Goal: Transaction & Acquisition: Purchase product/service

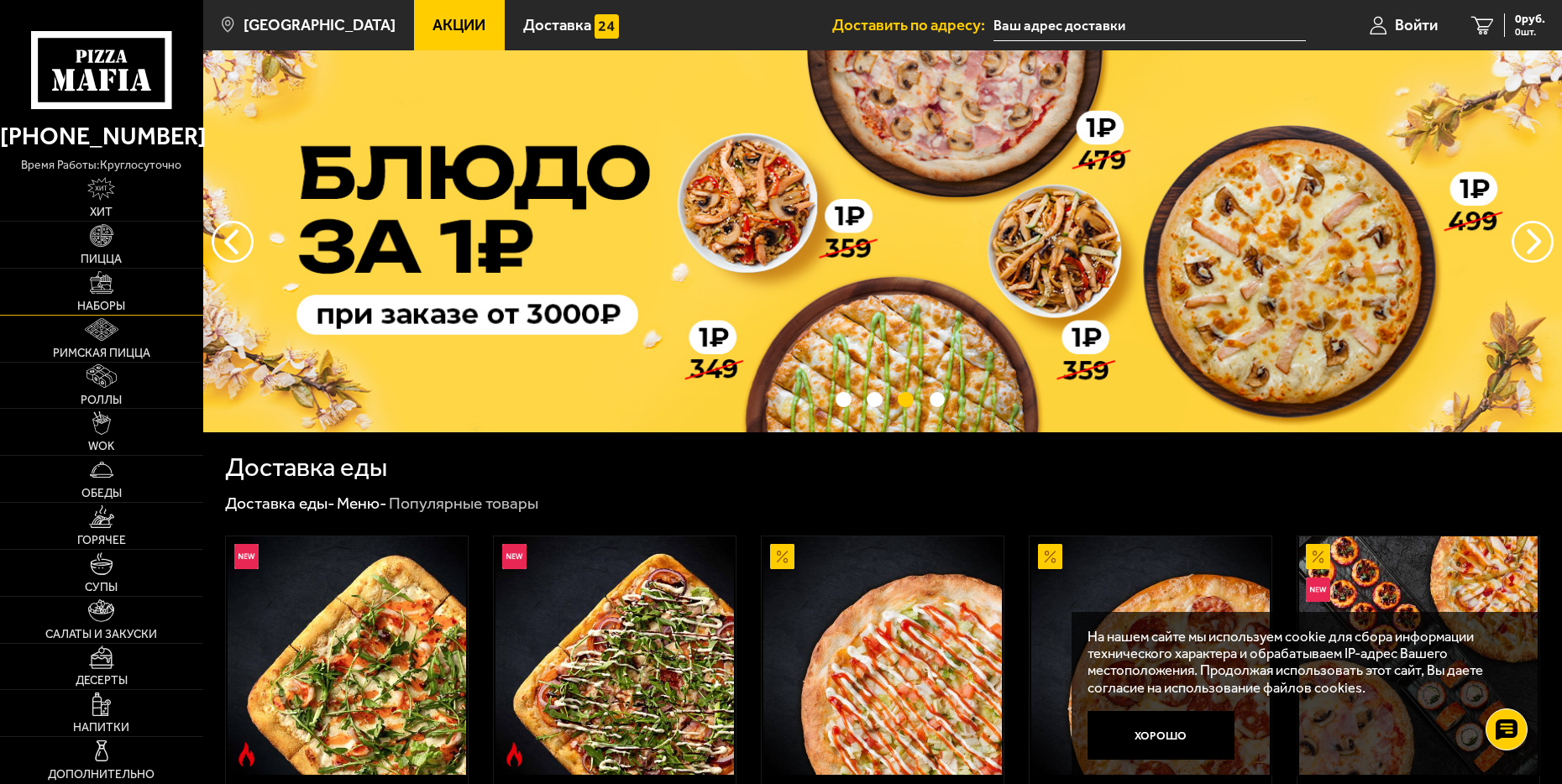
click at [99, 286] on img at bounding box center [101, 282] width 23 height 23
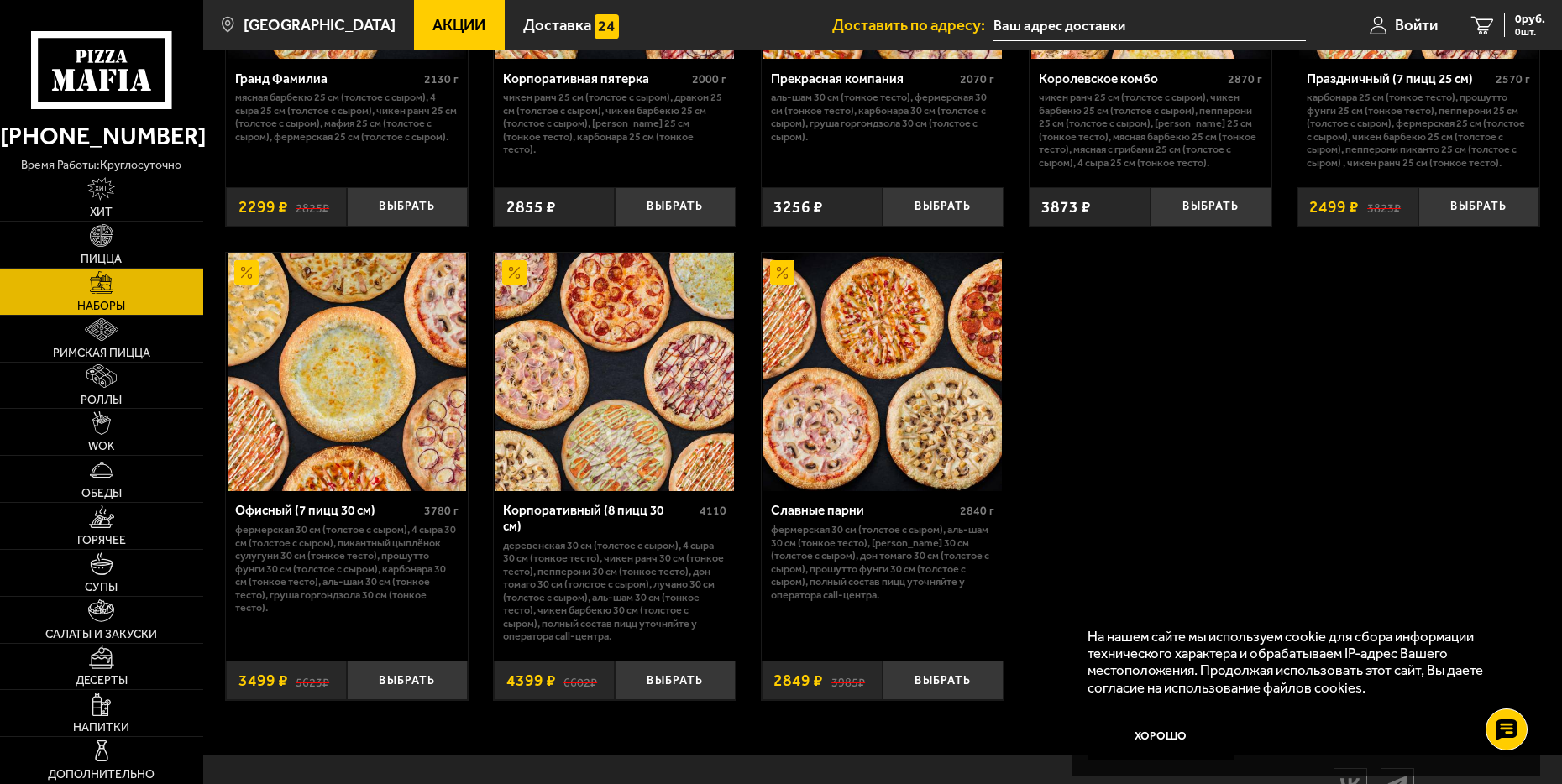
scroll to position [2419, 0]
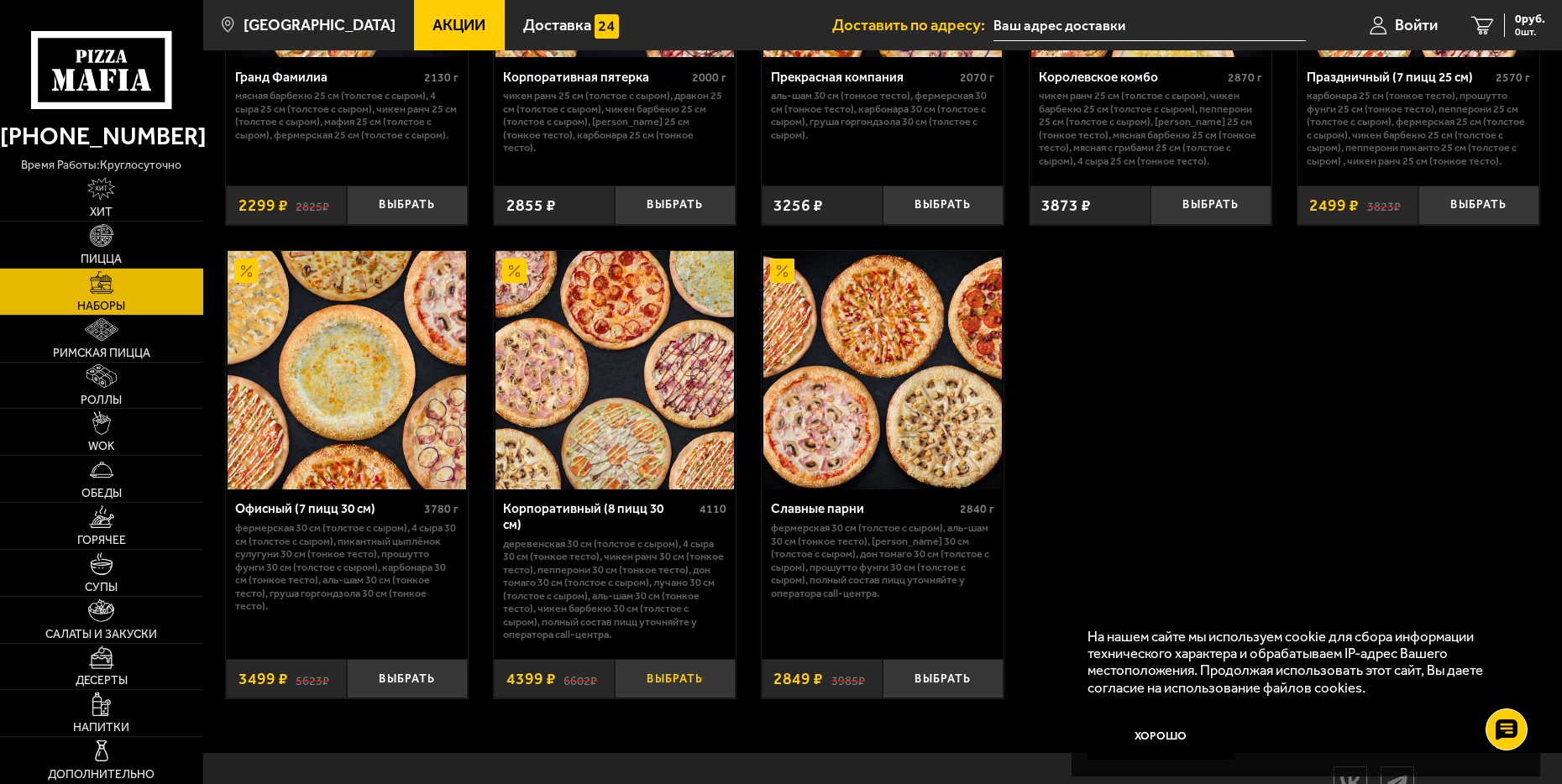
click at [673, 688] on button "Выбрать" at bounding box center [675, 678] width 121 height 39
click at [1501, 16] on span "4399 руб." at bounding box center [1519, 20] width 50 height 12
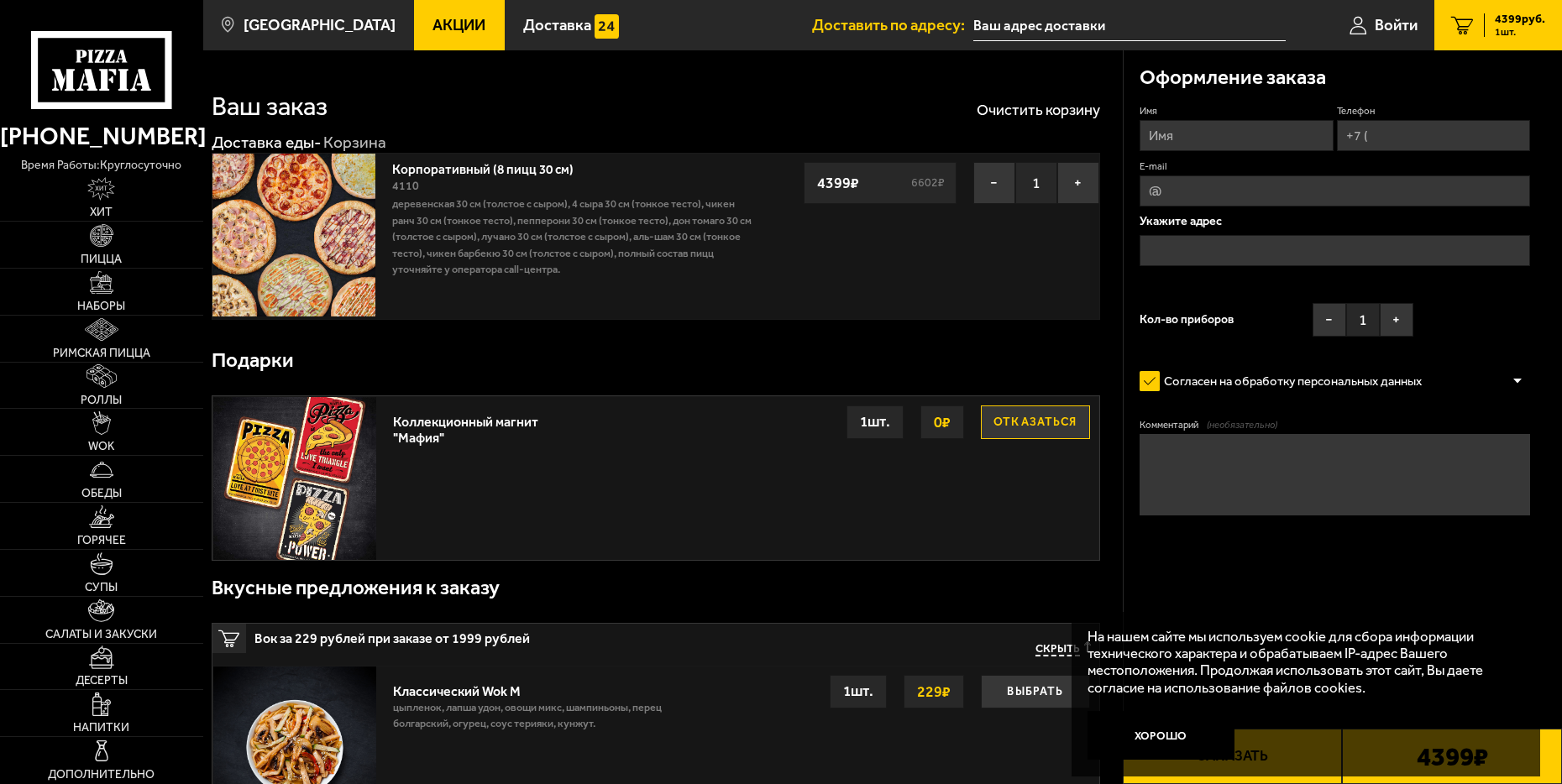
click at [1172, 136] on input "Имя" at bounding box center [1236, 136] width 194 height 31
type input "[PERSON_NAME]"
click at [1392, 135] on input "Телефон" at bounding box center [1433, 136] width 194 height 31
type input "[PHONE_NUMBER]"
click at [1193, 254] on input "text" at bounding box center [1335, 251] width 391 height 31
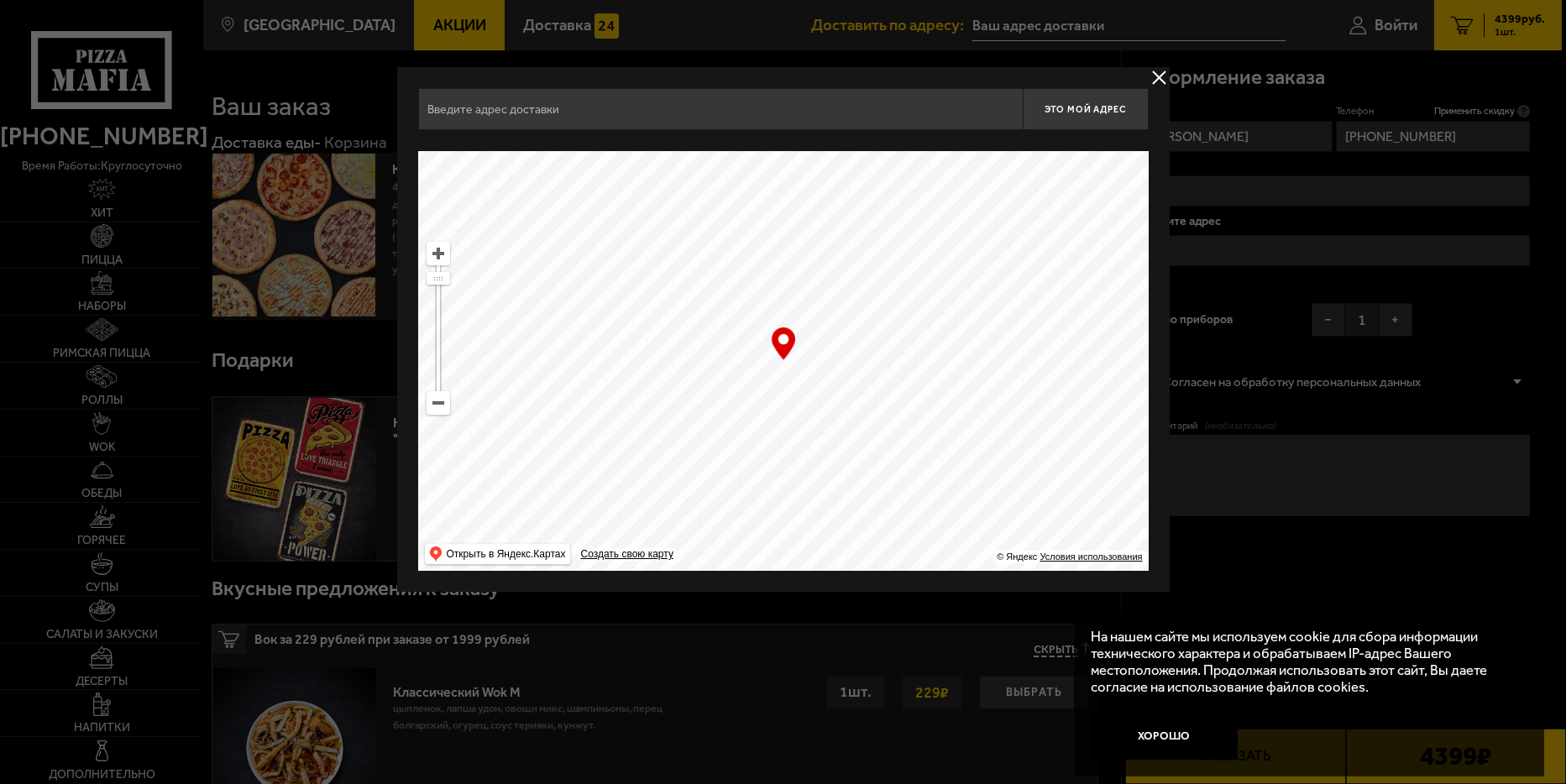
click at [669, 113] on input "text" at bounding box center [720, 108] width 604 height 42
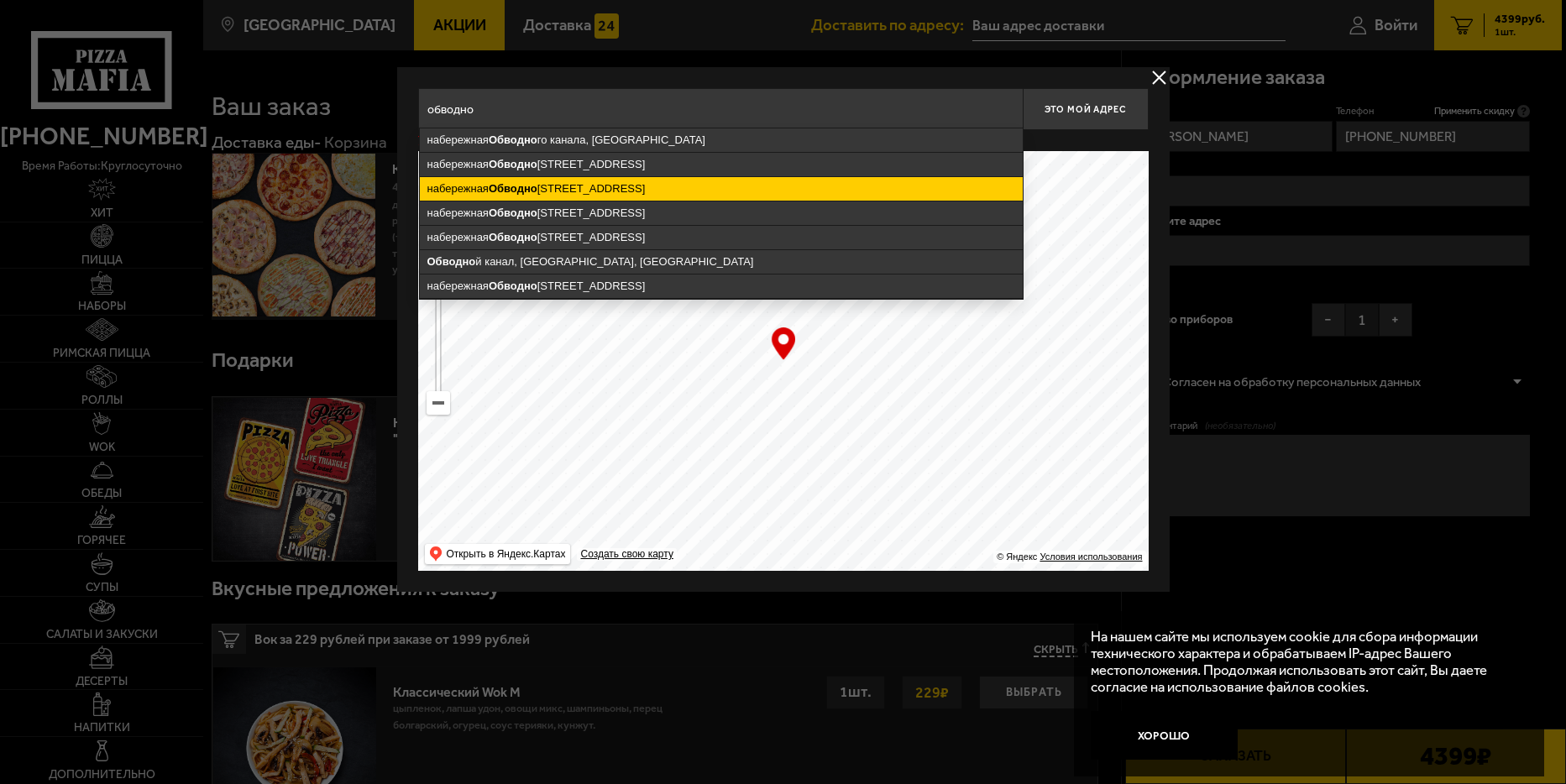
click at [612, 185] on ymaps "[STREET_ADDRESS]" at bounding box center [721, 189] width 603 height 24
type input "[STREET_ADDRESS]"
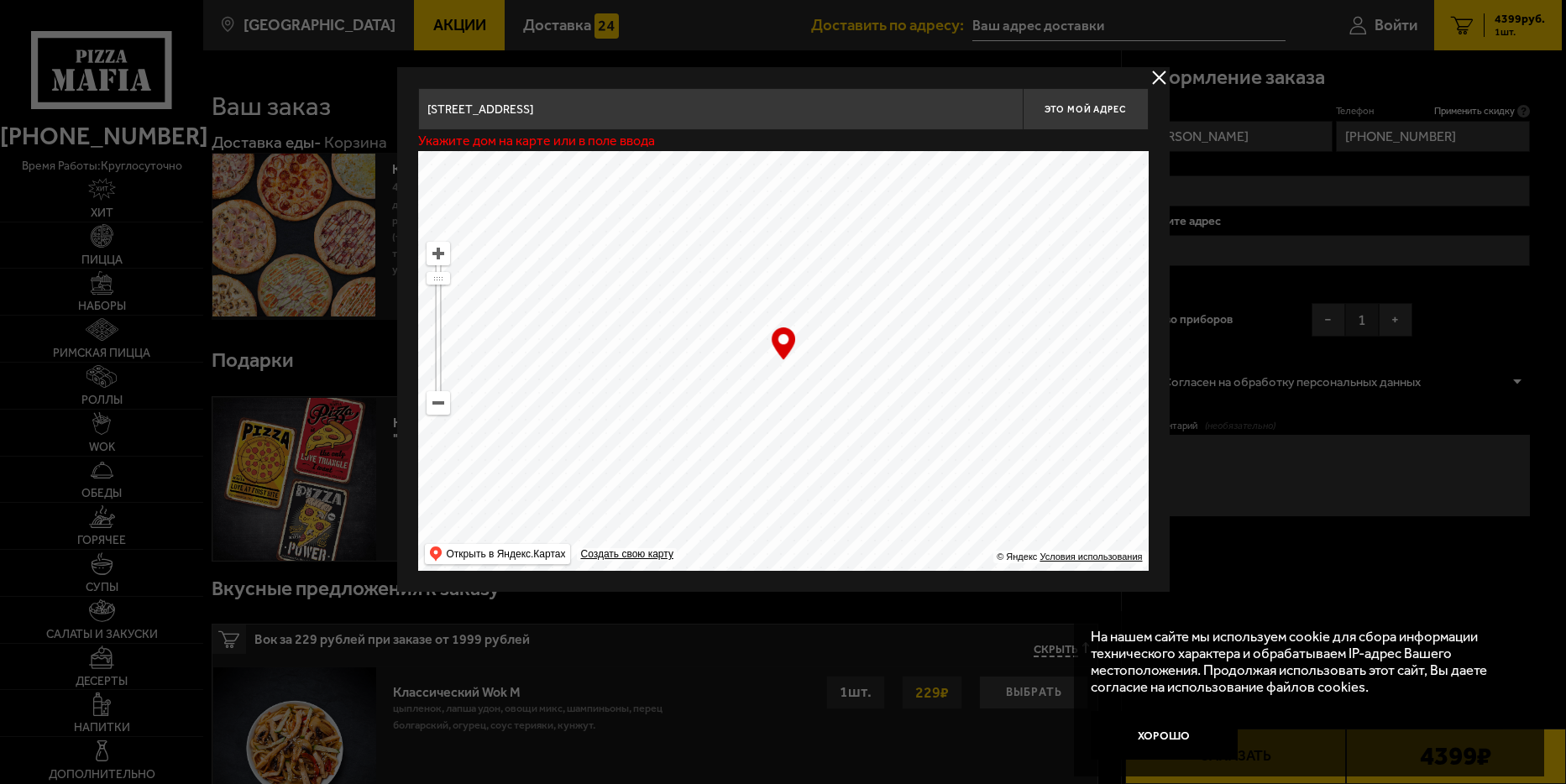
type input "[STREET_ADDRESS]"
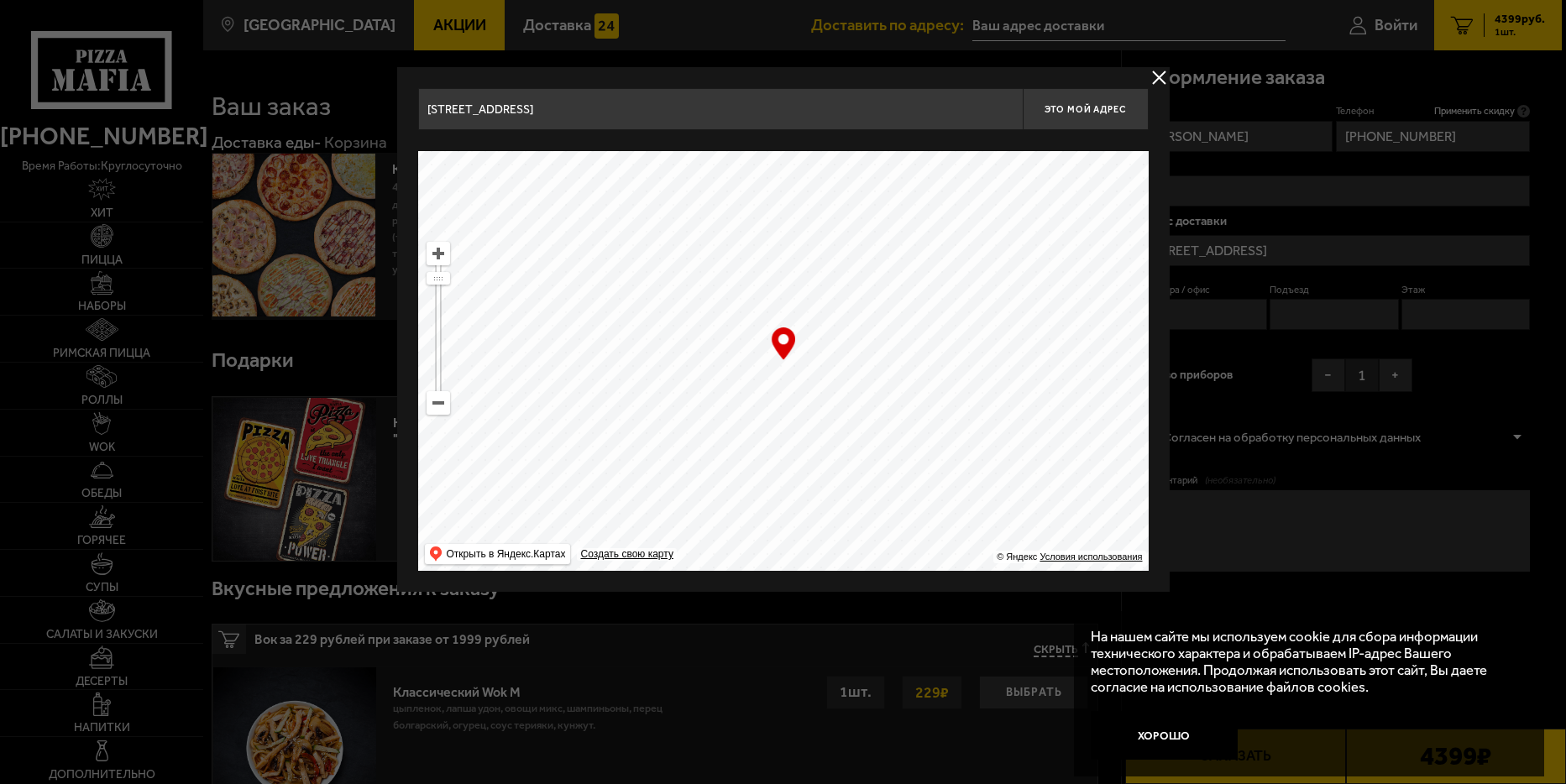
click at [742, 110] on input "[STREET_ADDRESS]" at bounding box center [720, 108] width 604 height 42
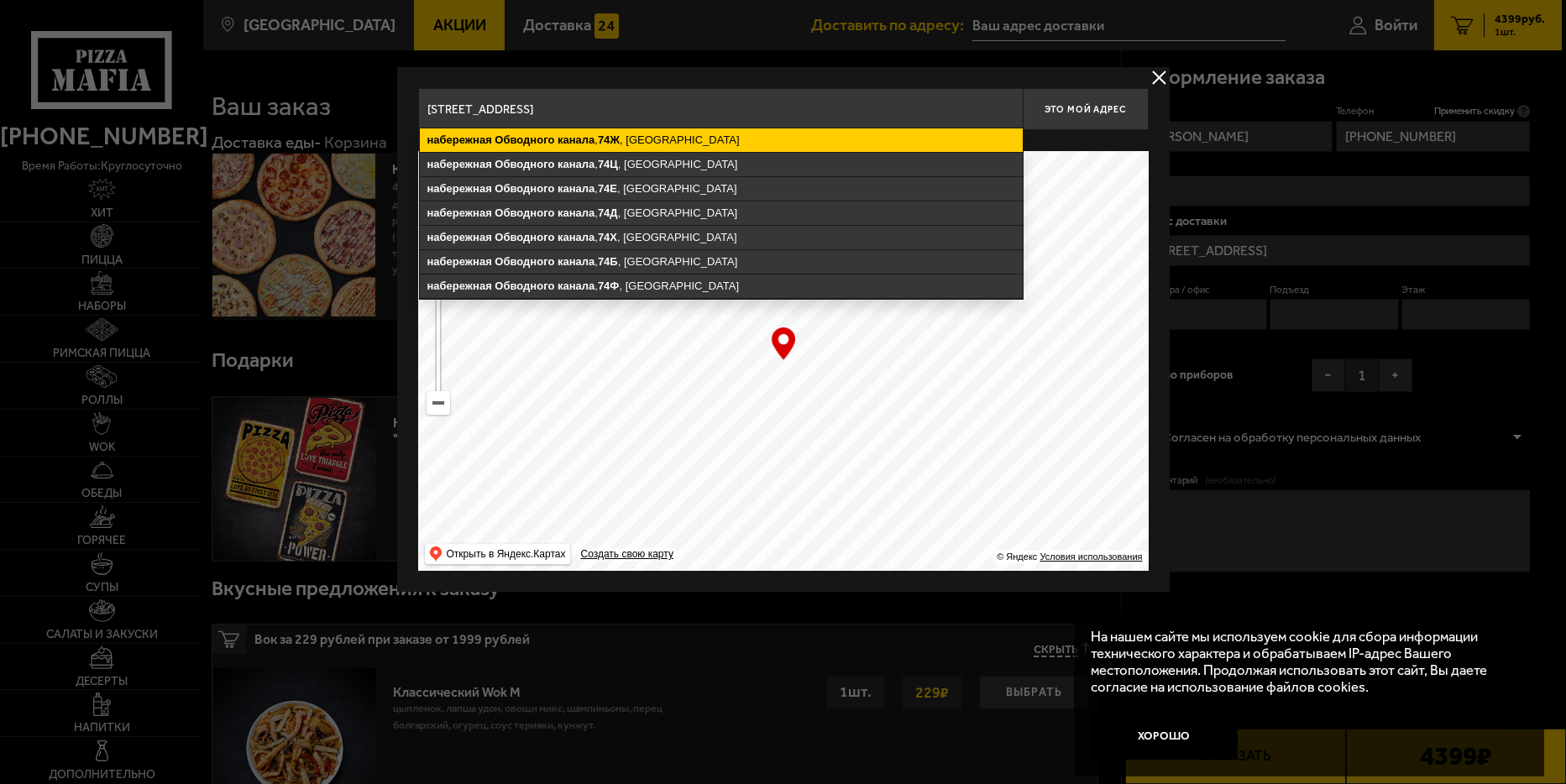
click at [601, 136] on ymaps "74Ж" at bounding box center [609, 139] width 22 height 13
type input "[STREET_ADDRESS]"
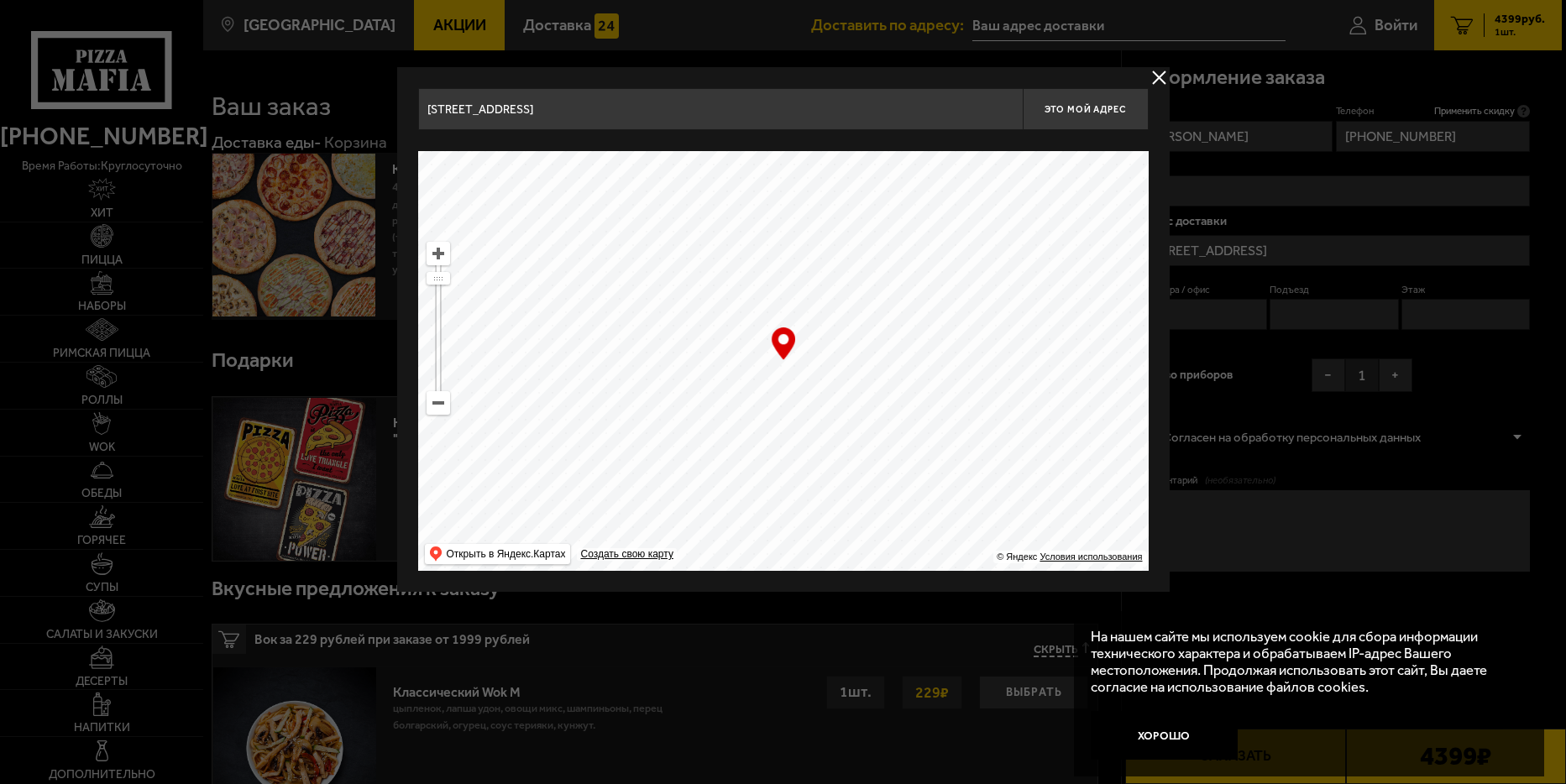
click at [1161, 78] on button "delivery type" at bounding box center [1159, 78] width 21 height 21
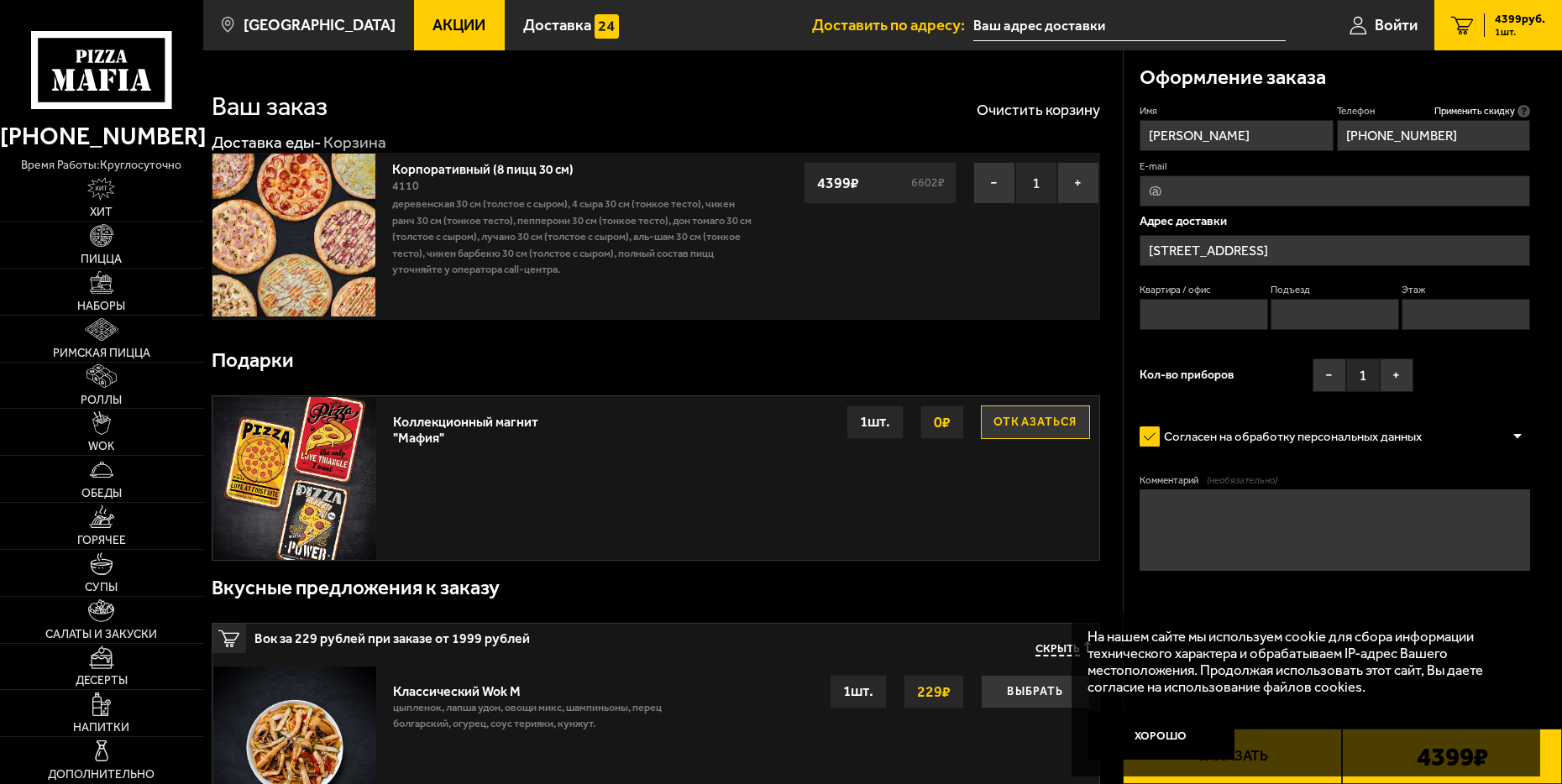
scroll to position [84, 0]
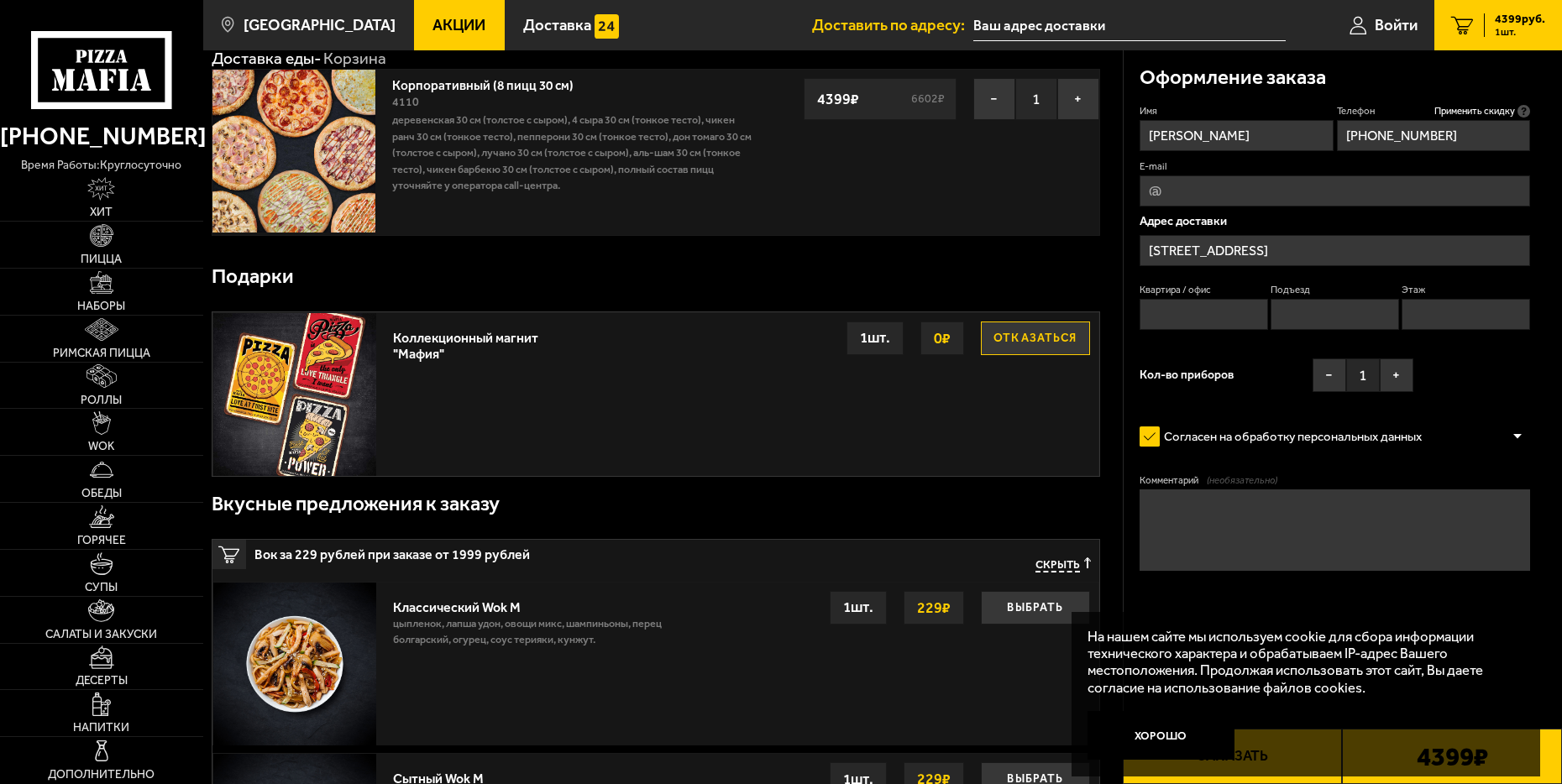
click at [1221, 314] on input "Квартира / офис" at bounding box center [1204, 314] width 129 height 31
type input "307"
click at [1338, 317] on input "Подъезд" at bounding box center [1335, 314] width 129 height 31
type input "1"
click at [1436, 319] on input "Этаж" at bounding box center [1466, 314] width 129 height 31
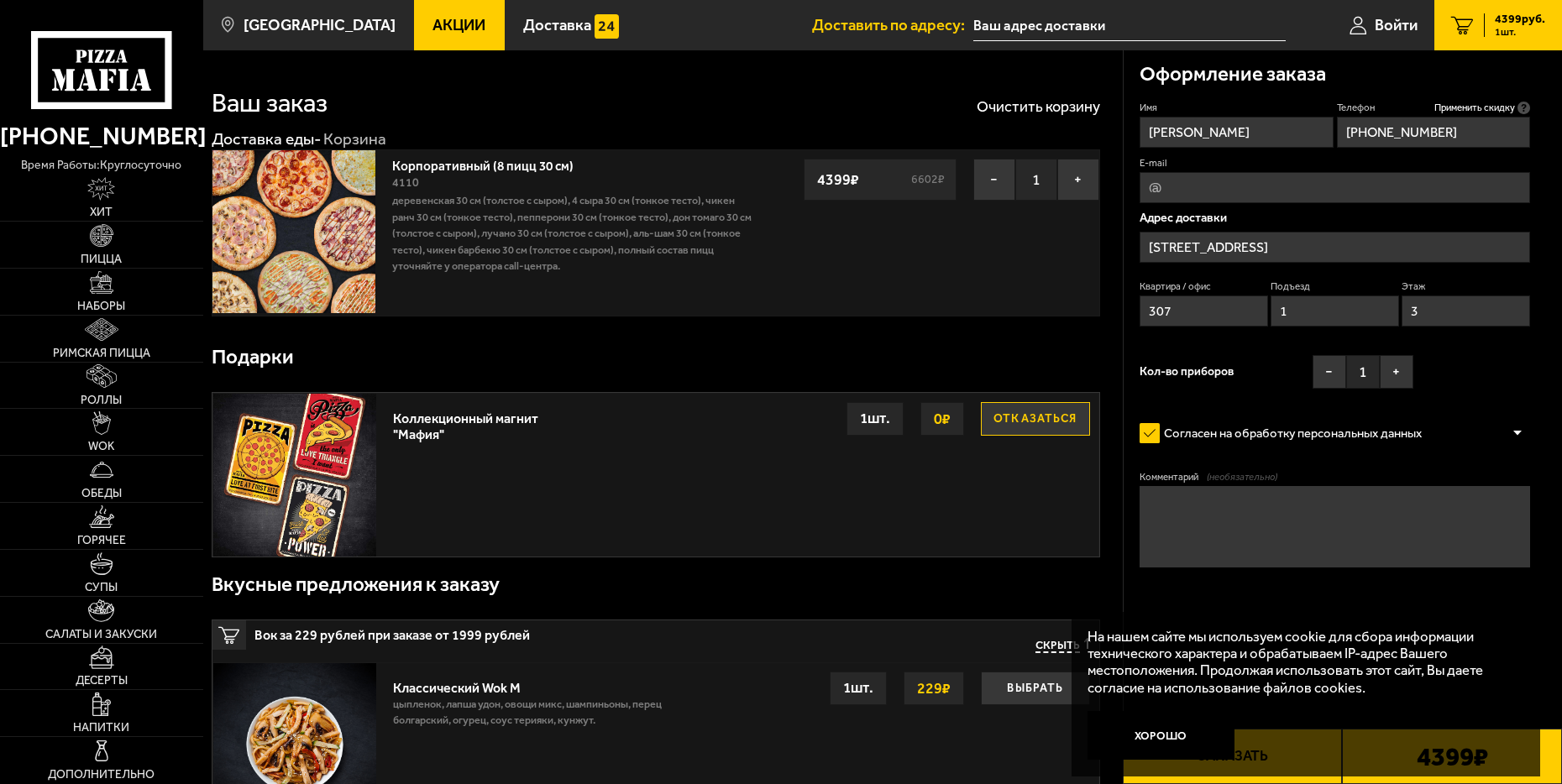
scroll to position [0, 0]
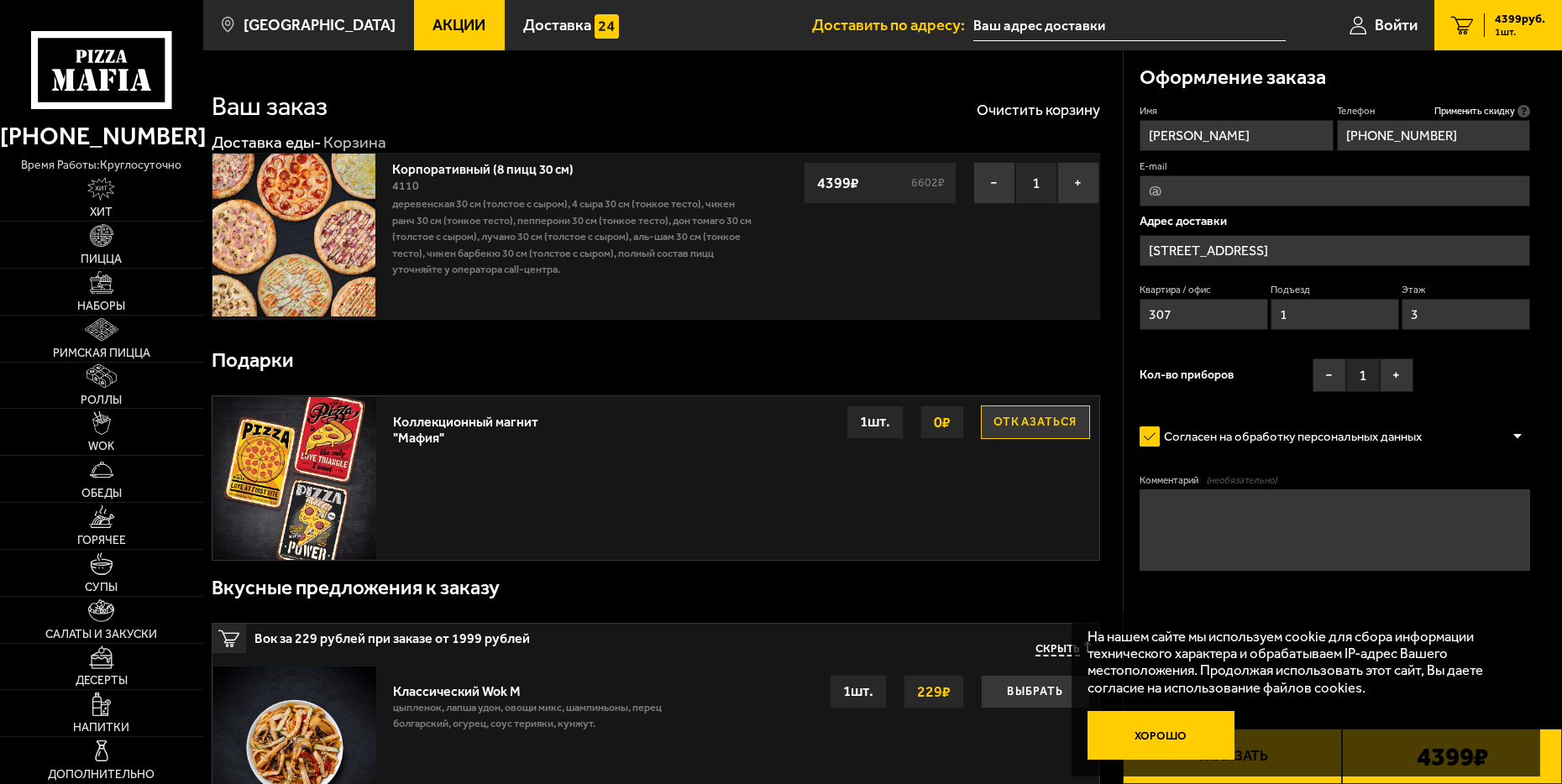
type input "3"
click at [1158, 729] on button "Хорошо" at bounding box center [1160, 735] width 146 height 49
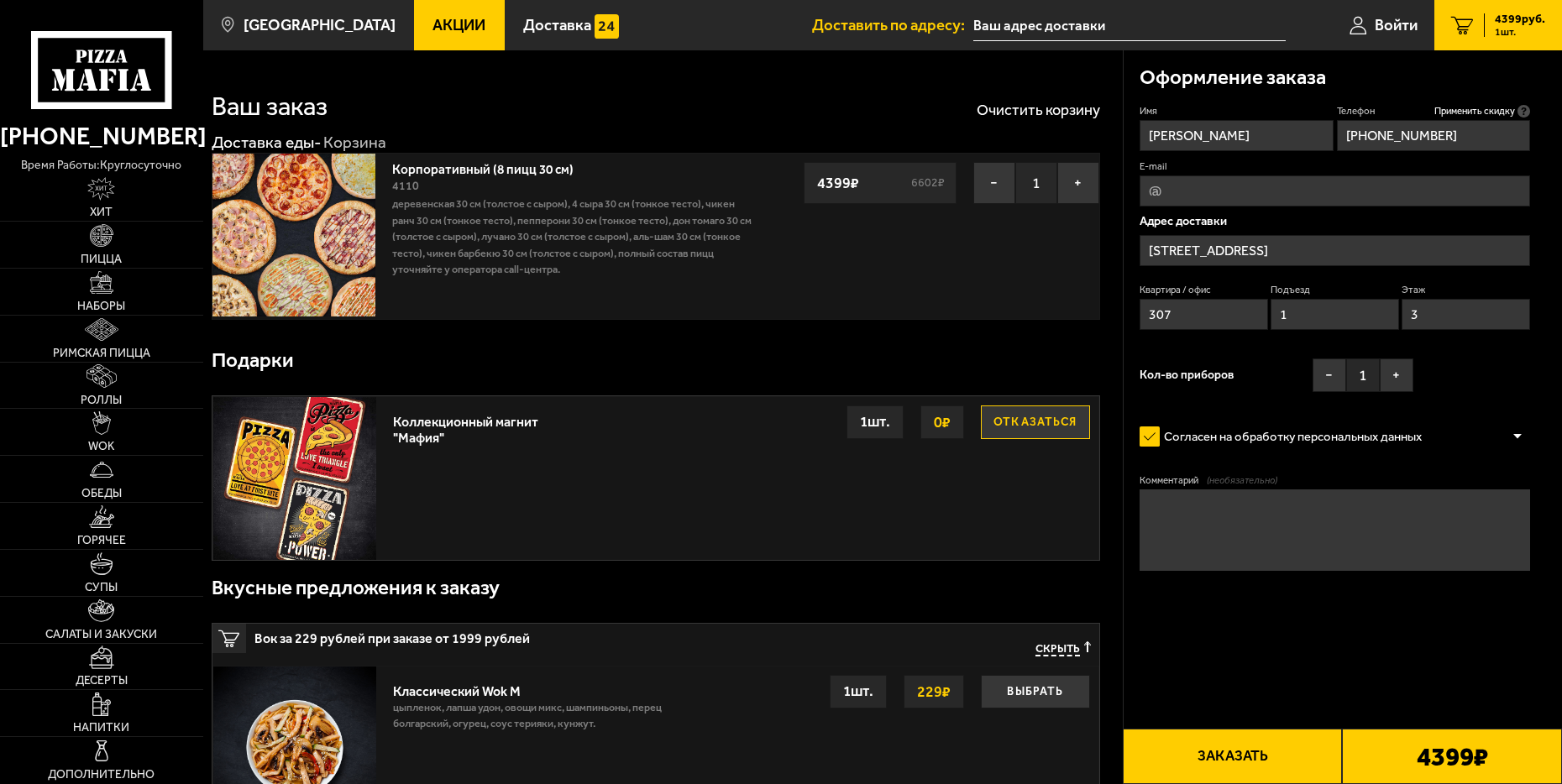
click at [1256, 761] on button "Заказать" at bounding box center [1233, 756] width 220 height 55
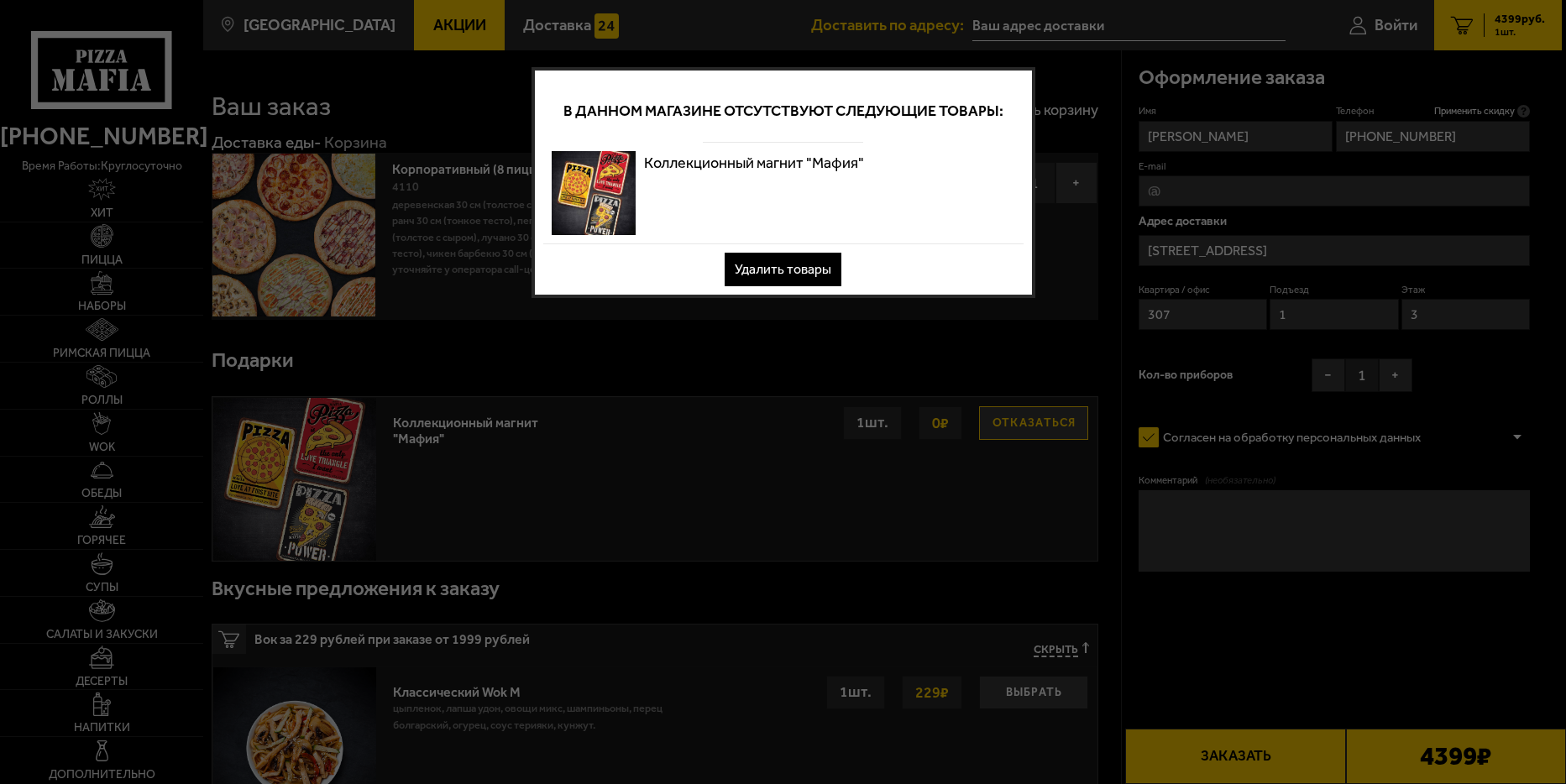
click at [789, 271] on button "Удалить товары" at bounding box center [783, 269] width 117 height 33
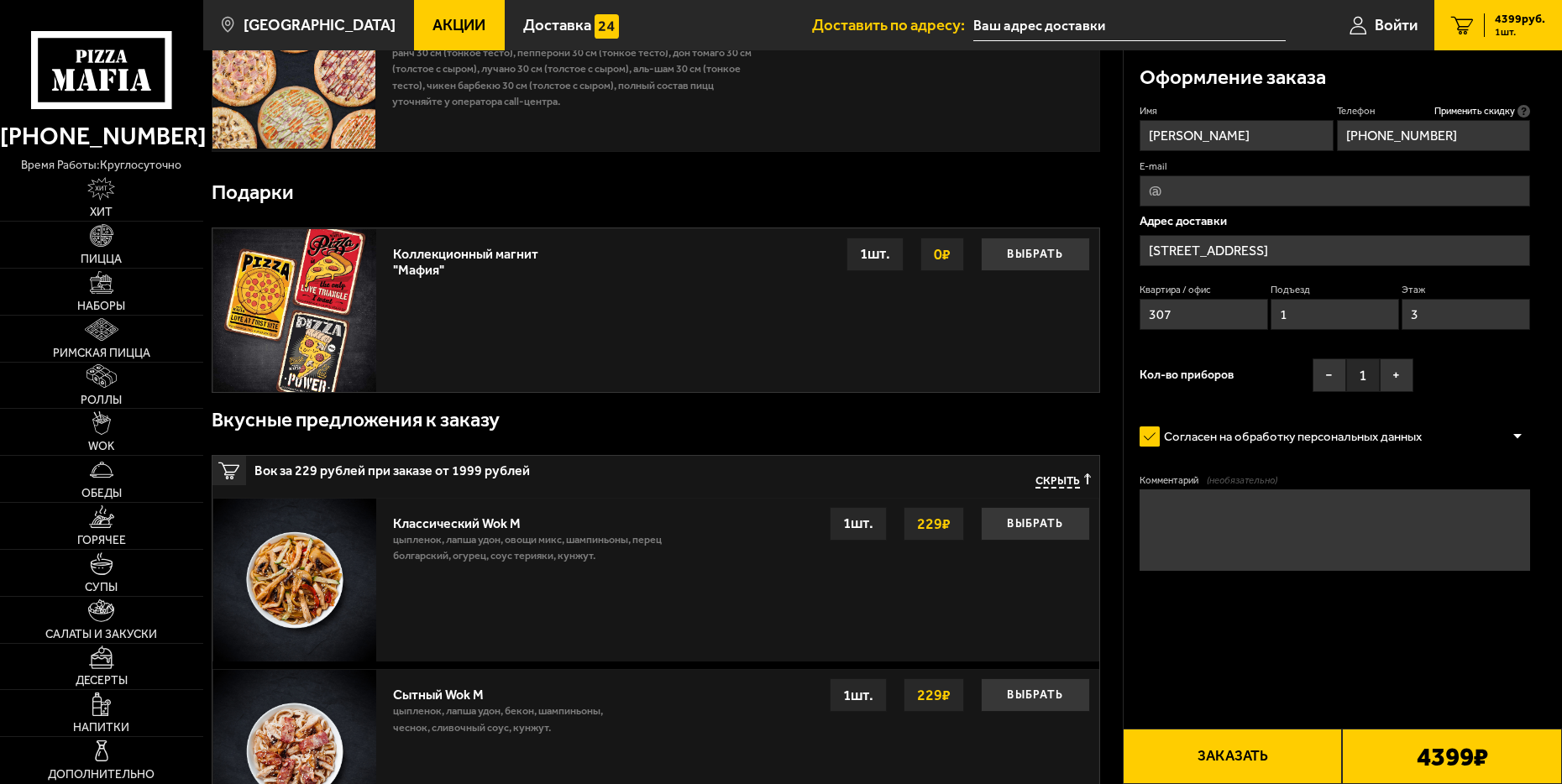
scroll to position [252, 0]
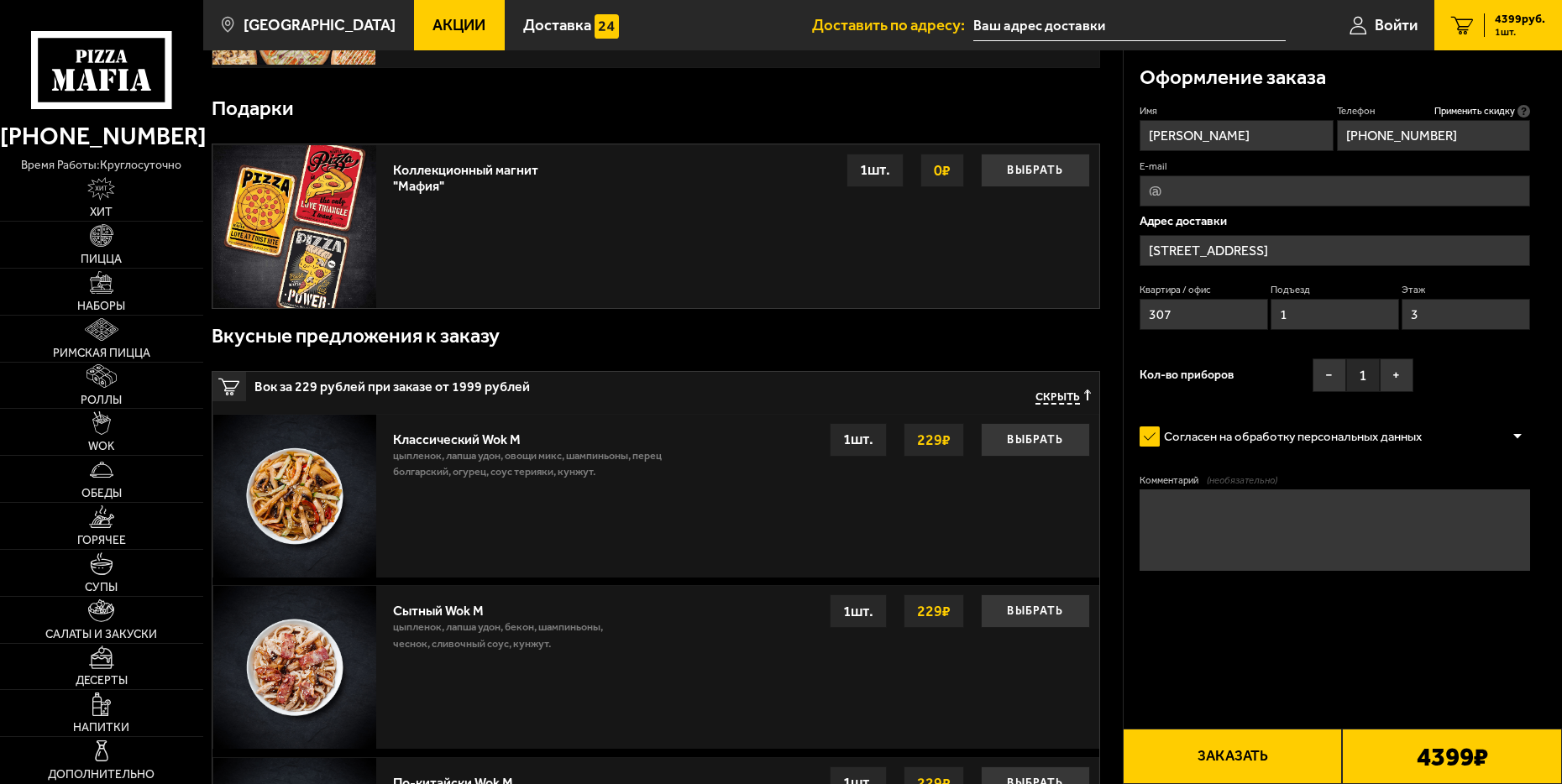
click at [1225, 750] on button "Заказать" at bounding box center [1233, 756] width 220 height 55
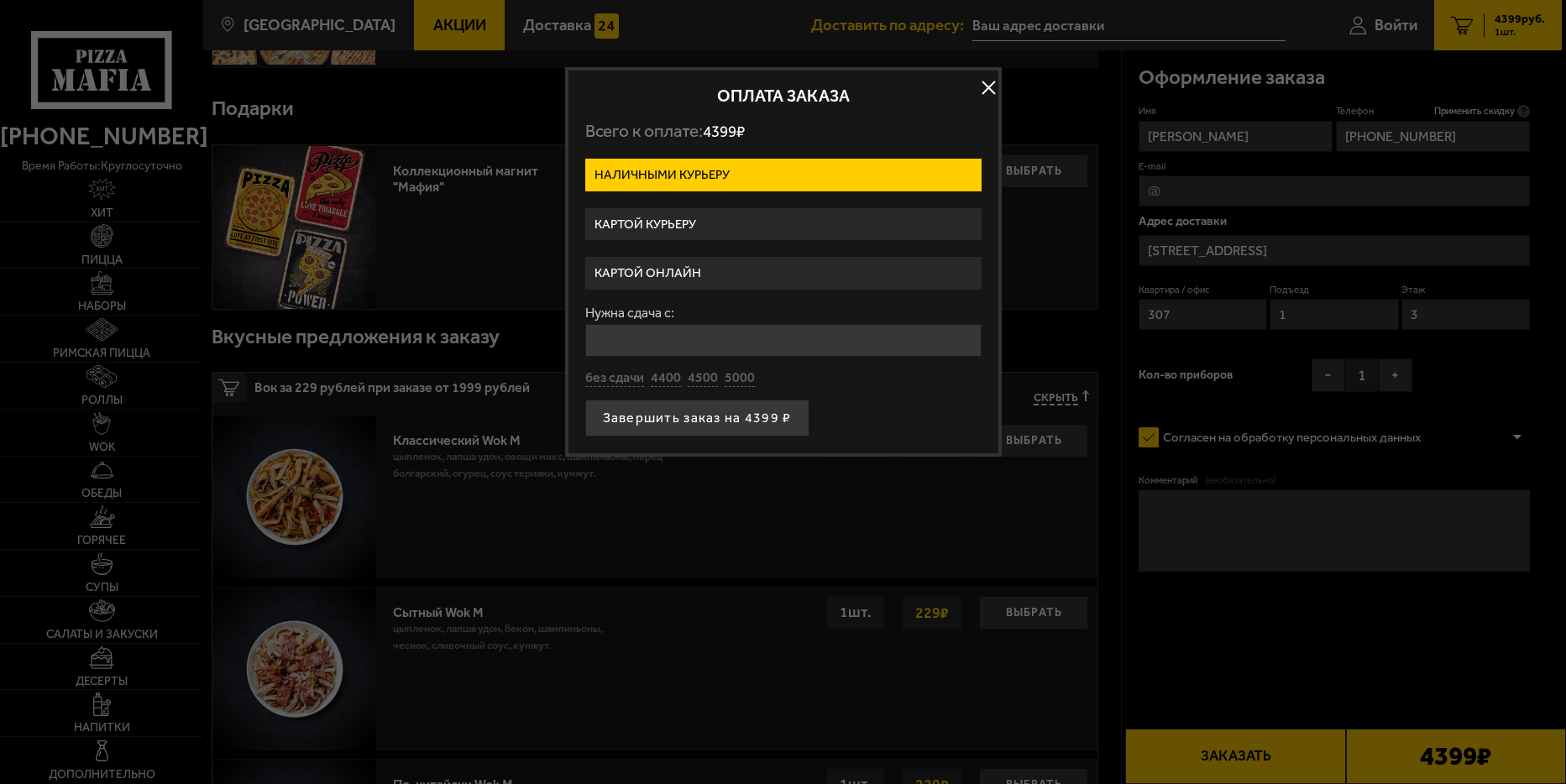
click at [989, 84] on button "button" at bounding box center [989, 88] width 26 height 26
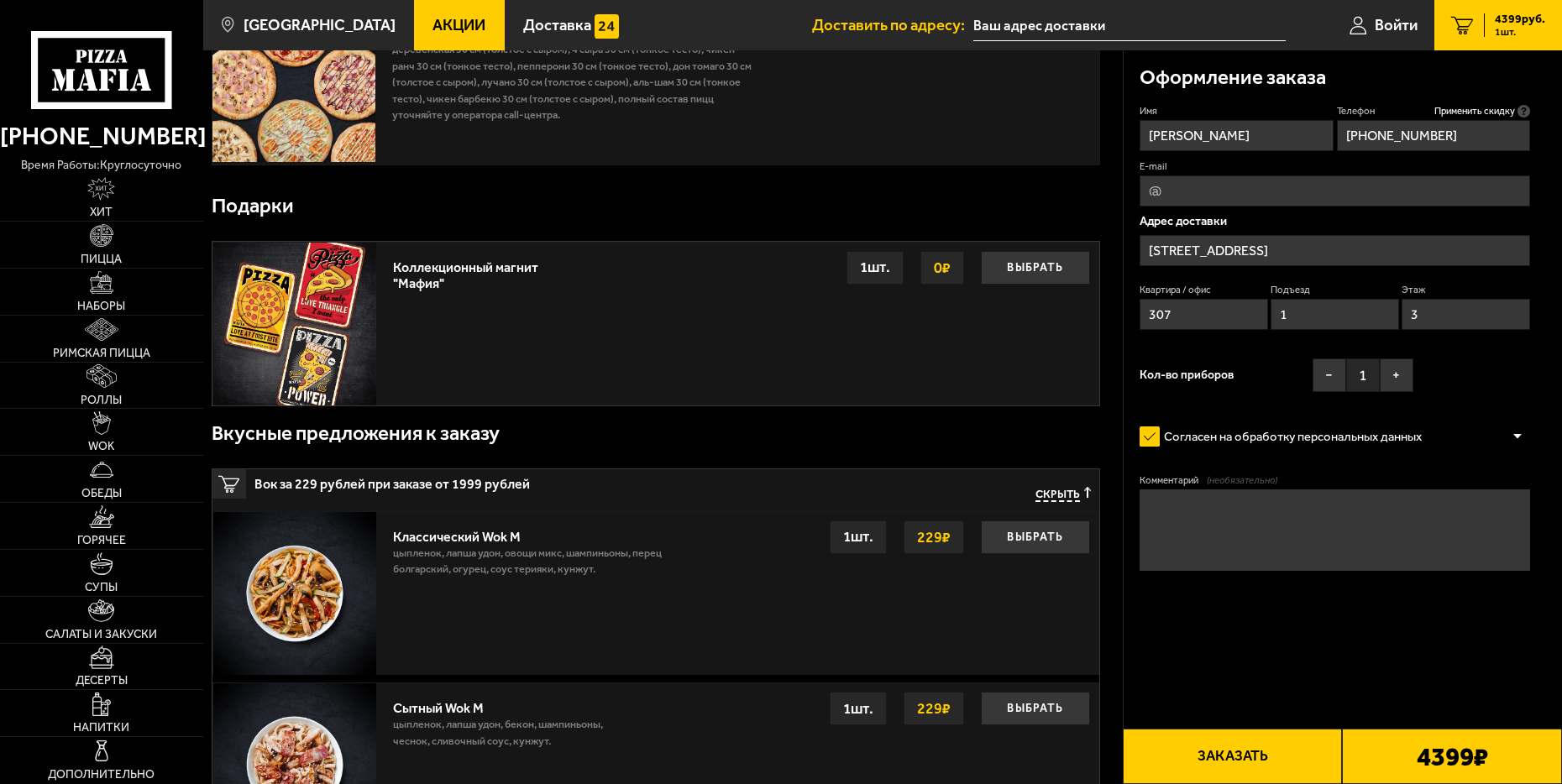
scroll to position [0, 0]
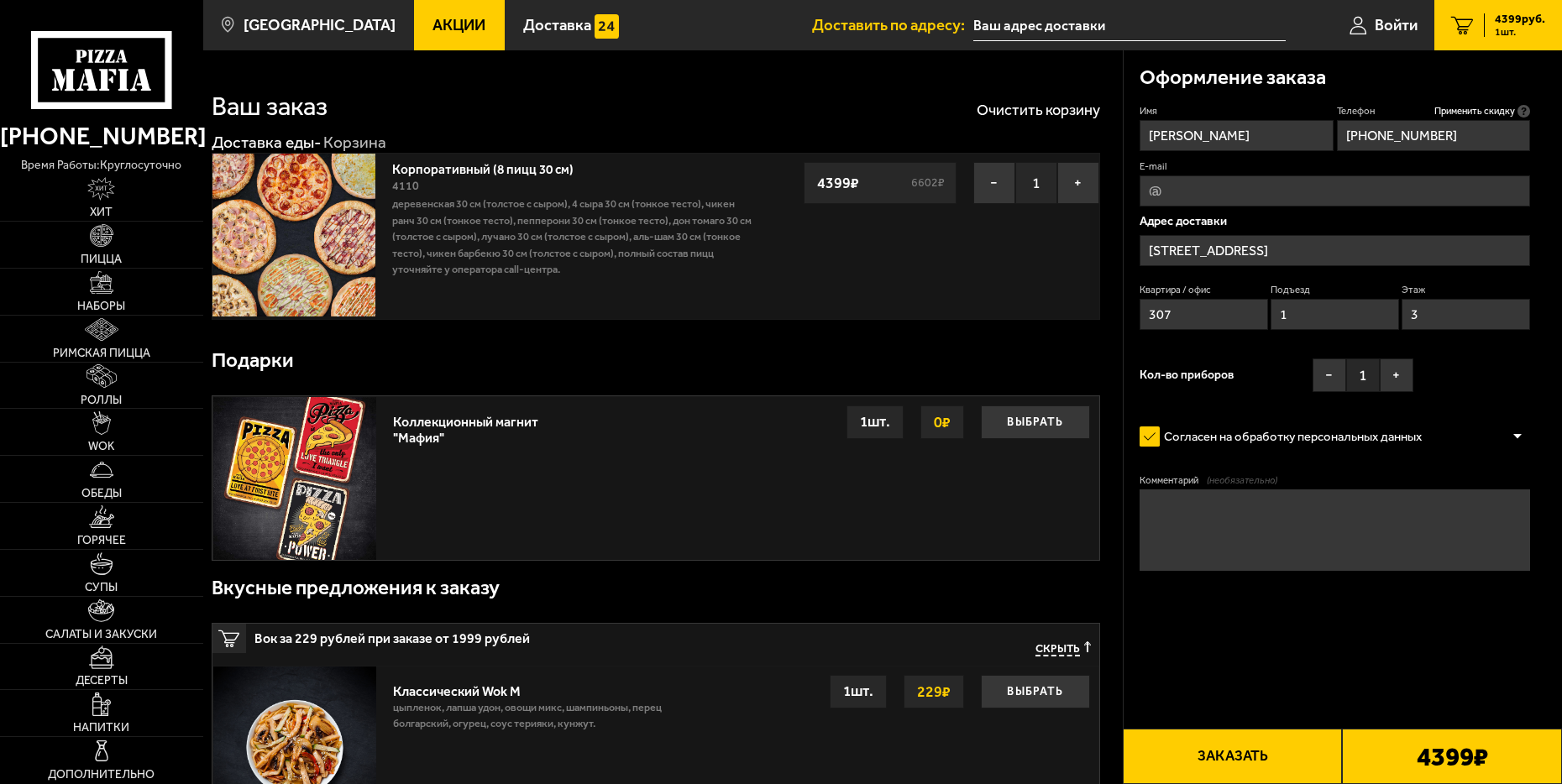
click at [1153, 435] on label "Согласен на обработку персональных данных" at bounding box center [1288, 437] width 298 height 32
click at [0, 0] on input "Согласен на обработку персональных данных" at bounding box center [0, 0] width 0 height 0
click at [1519, 439] on div at bounding box center [1518, 437] width 26 height 13
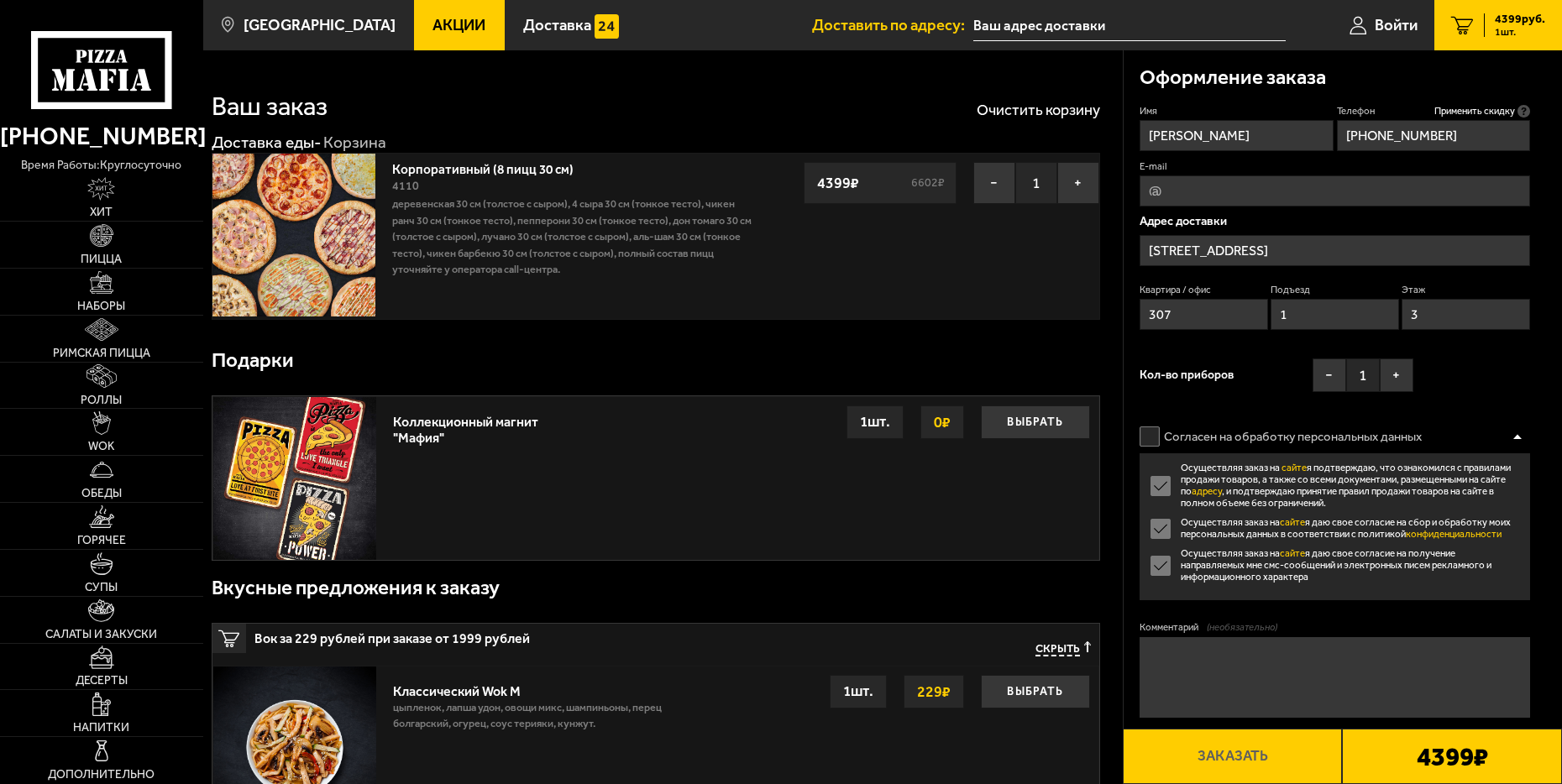
click at [1519, 439] on div at bounding box center [1518, 437] width 26 height 13
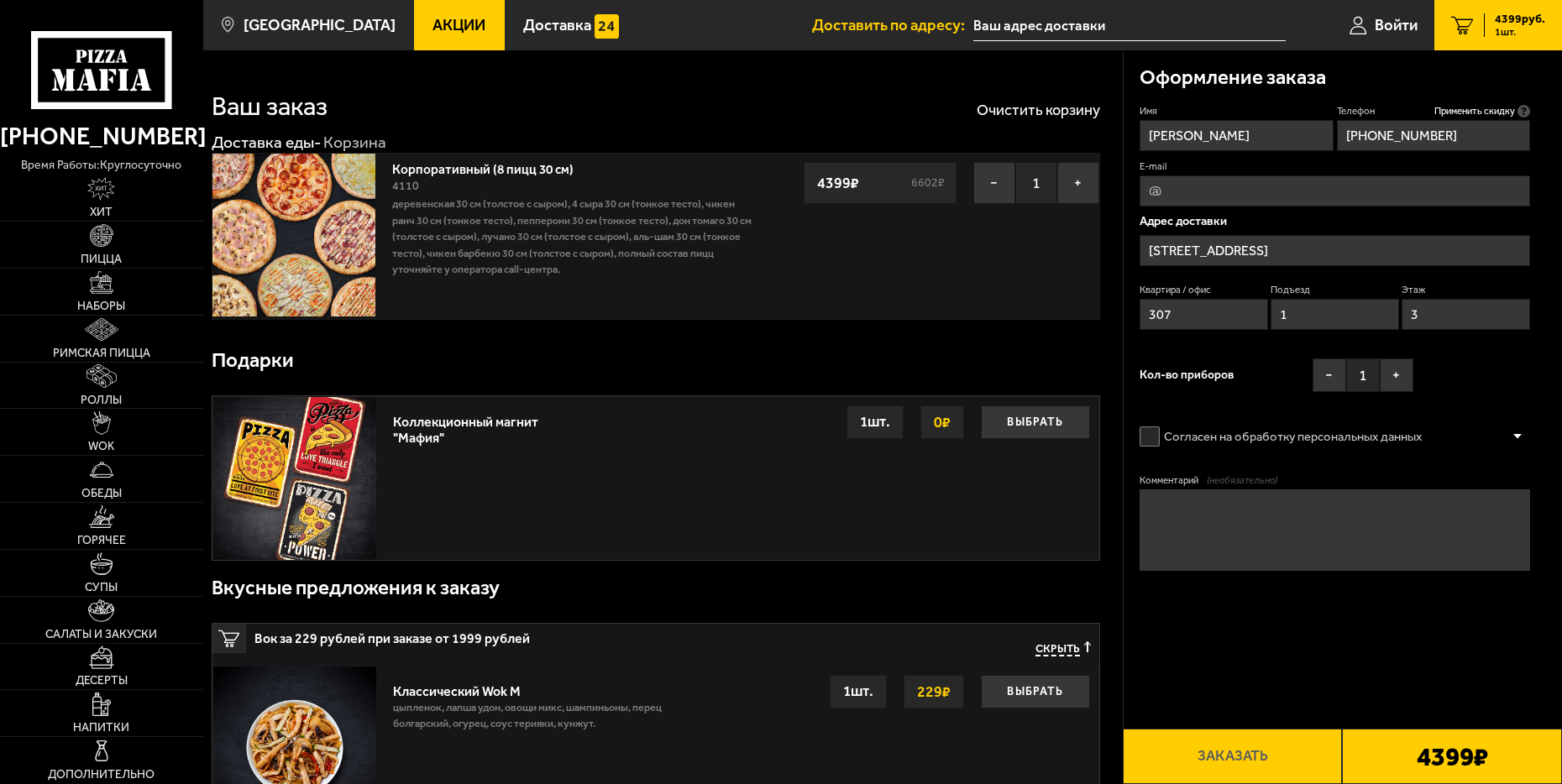
click at [1151, 440] on label "Согласен на обработку персональных данных" at bounding box center [1288, 437] width 298 height 32
click at [0, 0] on input "Согласен на обработку персональных данных" at bounding box center [0, 0] width 0 height 0
click at [1212, 751] on button "Заказать" at bounding box center [1233, 756] width 220 height 55
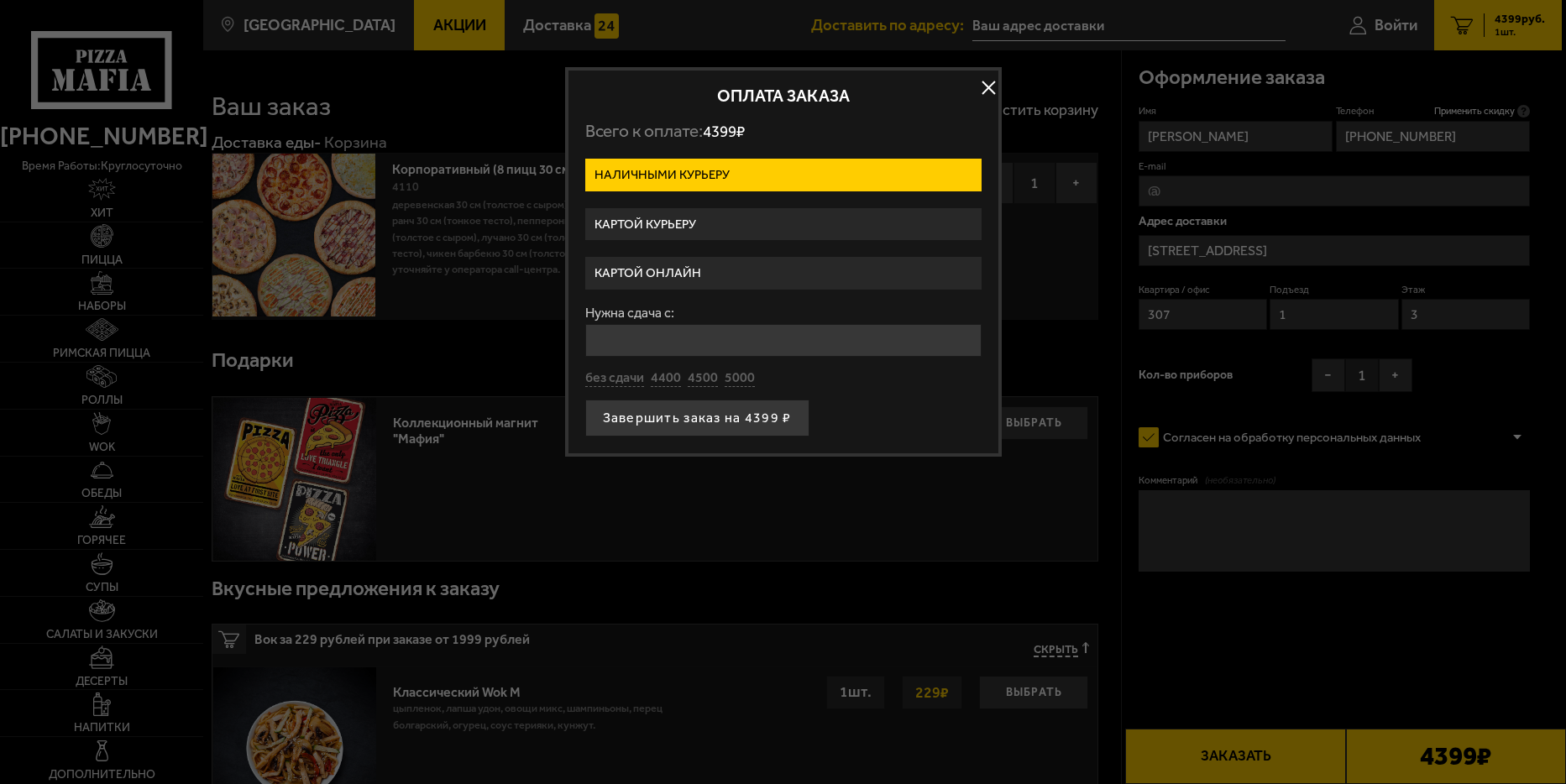
click at [710, 175] on label "Наличными курьеру" at bounding box center [783, 175] width 396 height 32
click at [0, 0] on input "Наличными курьеру" at bounding box center [0, 0] width 0 height 0
click at [988, 85] on button "button" at bounding box center [989, 88] width 26 height 26
